Goal: Task Accomplishment & Management: Complete application form

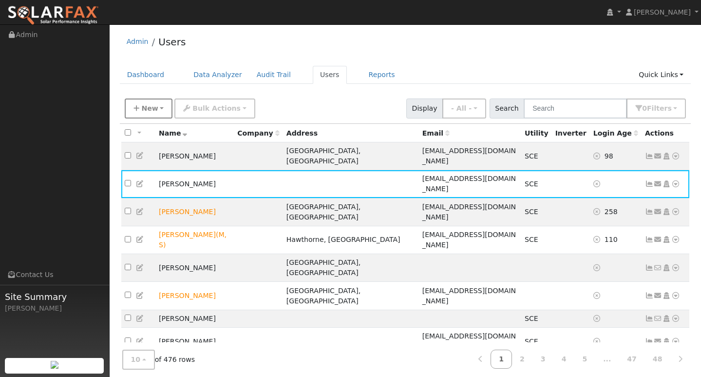
click at [151, 110] on span "New" at bounding box center [149, 108] width 17 height 8
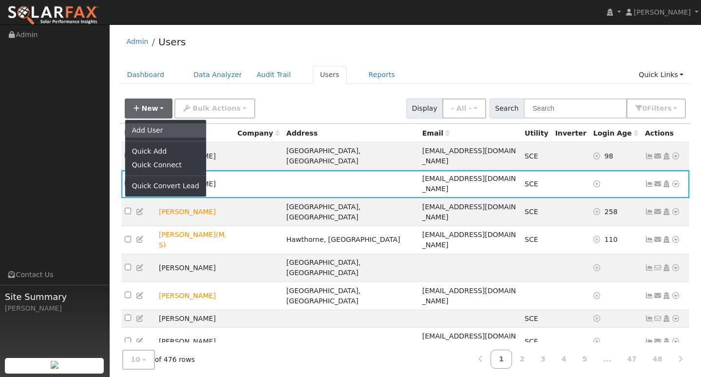
click at [152, 129] on link "Add User" at bounding box center [165, 130] width 81 height 14
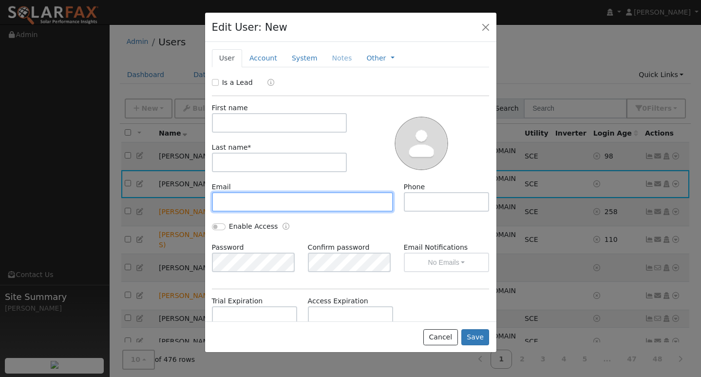
paste input "[EMAIL_ADDRESS][DOMAIN_NAME]"
type input "[EMAIL_ADDRESS][DOMAIN_NAME]"
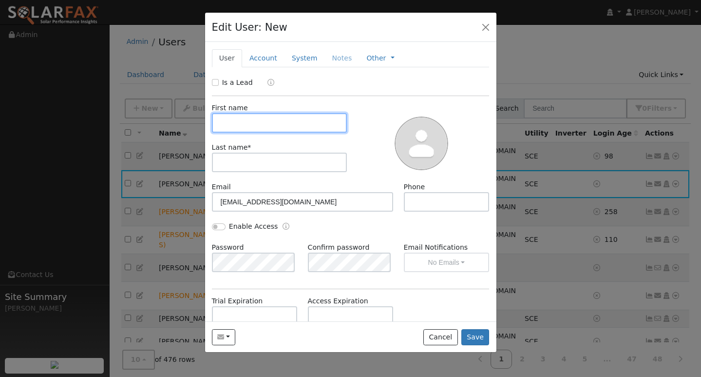
click at [270, 121] on input "text" at bounding box center [279, 122] width 135 height 19
click at [245, 121] on input "text" at bounding box center [279, 122] width 135 height 19
type input "[PERSON_NAME]"
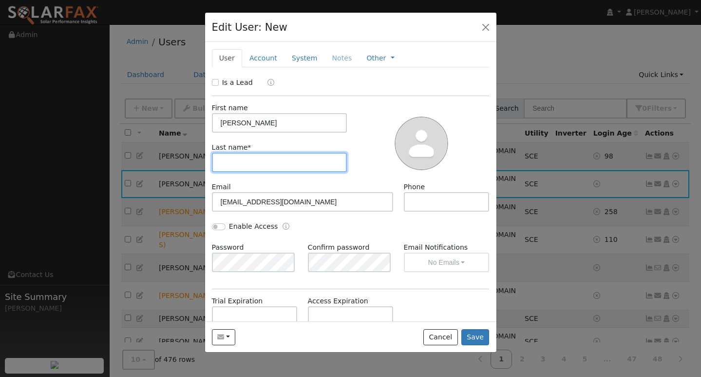
paste input "[PERSON_NAME]"
type input "[PERSON_NAME]"
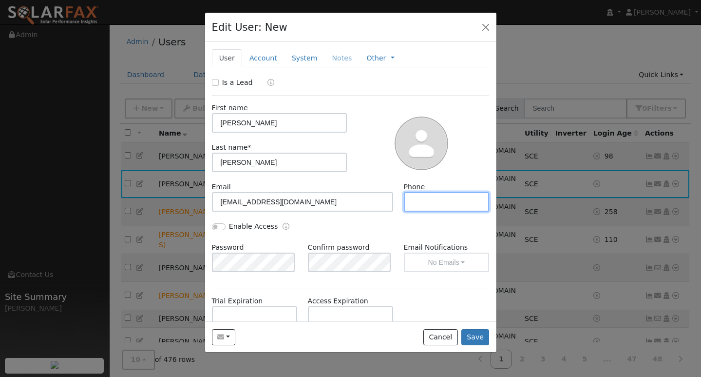
click at [421, 204] on input "text" at bounding box center [447, 201] width 86 height 19
paste input "[PHONE_NUMBER]"
type input "[PHONE_NUMBER]"
click at [479, 336] on button "Save" at bounding box center [475, 337] width 28 height 17
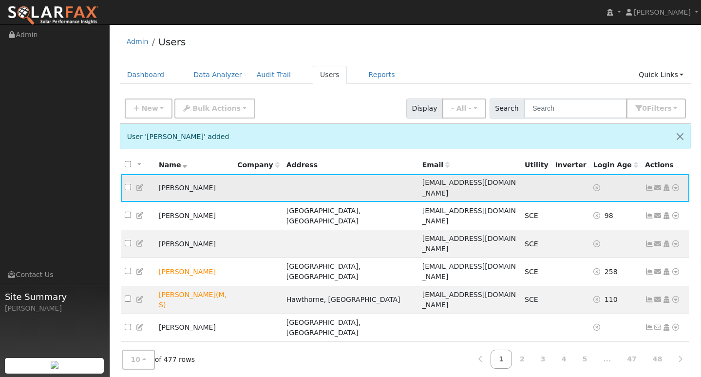
click at [676, 184] on icon at bounding box center [675, 187] width 9 height 7
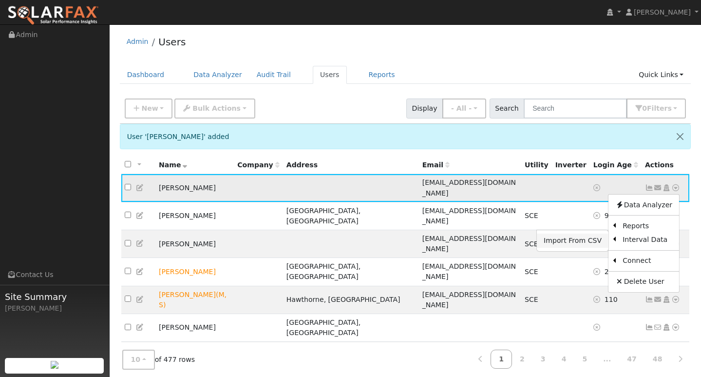
click at [580, 237] on link "Import From CSV" at bounding box center [573, 240] width 72 height 14
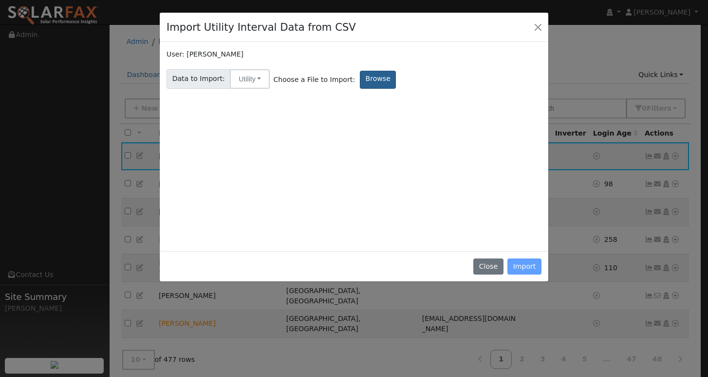
click at [369, 85] on label "Browse" at bounding box center [378, 80] width 36 height 18
click at [0, 0] on input "Browse" at bounding box center [0, 0] width 0 height 0
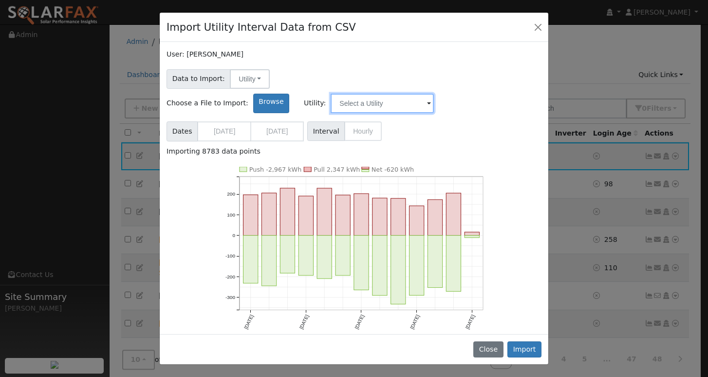
click at [434, 94] on input "text" at bounding box center [382, 103] width 103 height 19
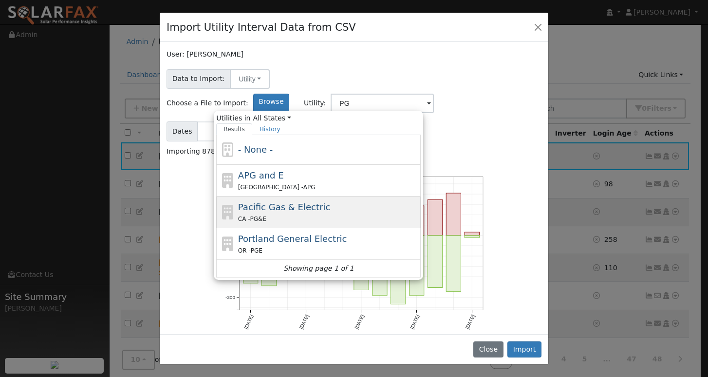
click at [330, 202] on span "Pacific Gas & Electric" at bounding box center [284, 207] width 92 height 10
type input "Pacific Gas & Electric"
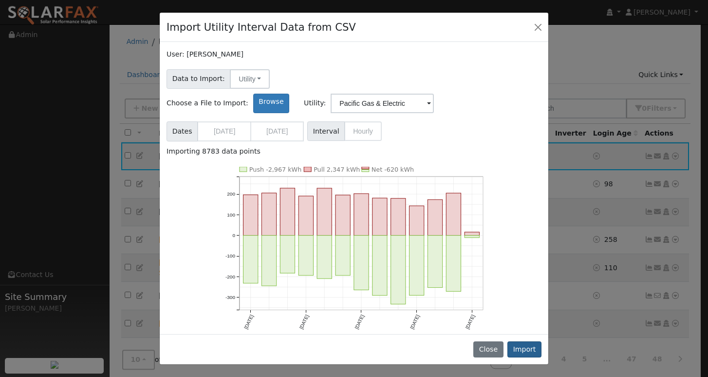
click at [532, 353] on button "Import" at bounding box center [525, 349] width 34 height 17
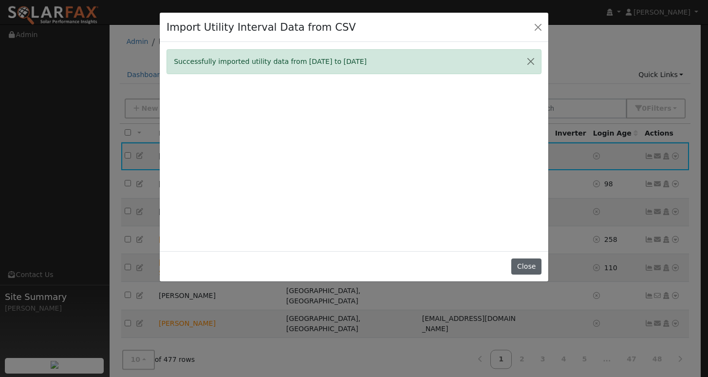
click at [524, 271] on button "Close" at bounding box center [527, 266] width 30 height 17
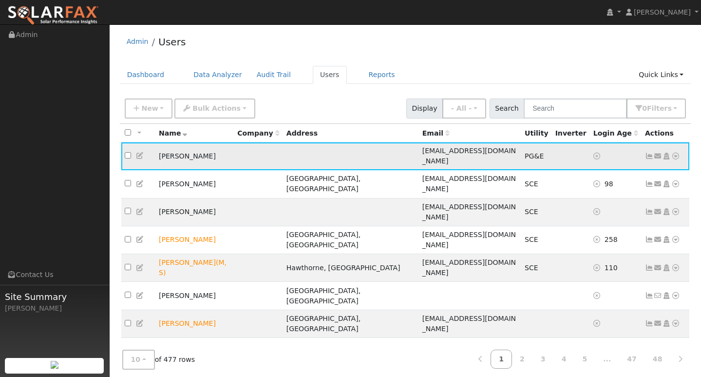
click at [652, 152] on icon at bounding box center [649, 155] width 9 height 7
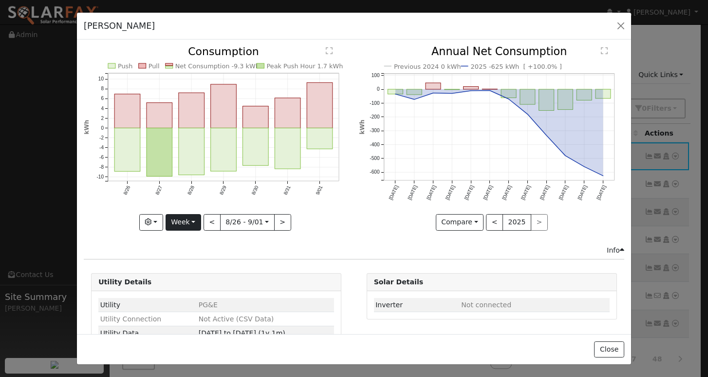
click at [185, 220] on button "Week" at bounding box center [184, 222] width 36 height 17
click at [183, 282] on link "Year" at bounding box center [200, 283] width 68 height 14
type input "[DATE]"
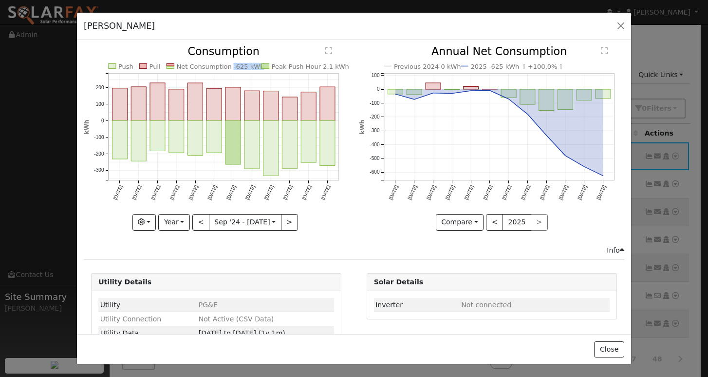
copy text "-625 kWh"
drag, startPoint x: 225, startPoint y: 65, endPoint x: 252, endPoint y: 67, distance: 26.8
click at [252, 67] on text "Net Consumption -625 kWh" at bounding box center [221, 66] width 88 height 7
